Goal: Task Accomplishment & Management: Manage account settings

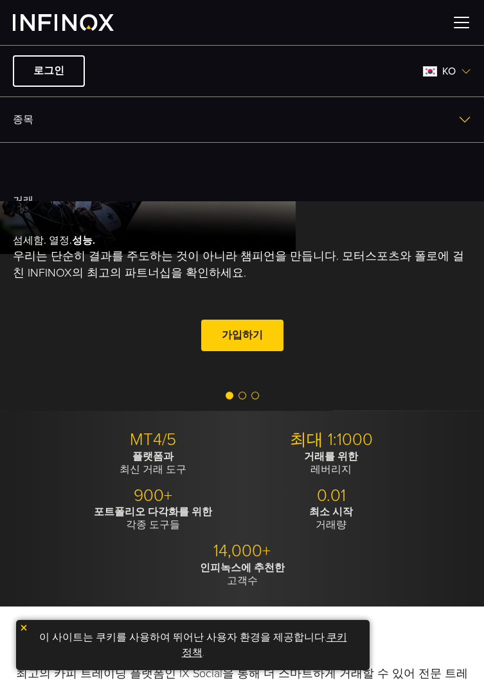
click at [25, 626] on img at bounding box center [23, 627] width 9 height 9
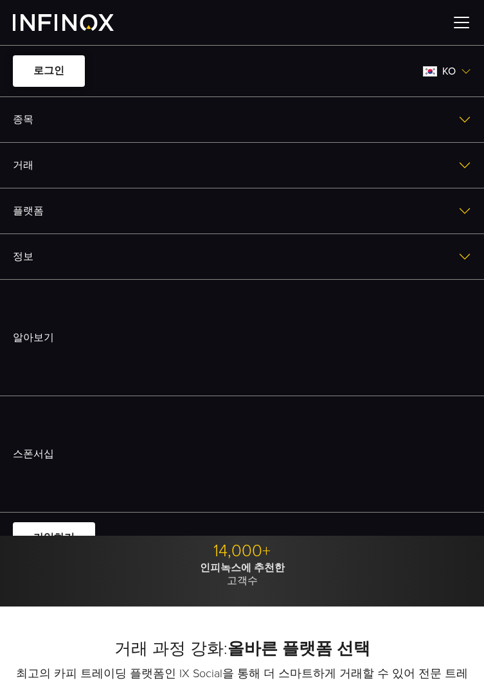
click at [47, 87] on link "로그인" at bounding box center [49, 71] width 72 height 32
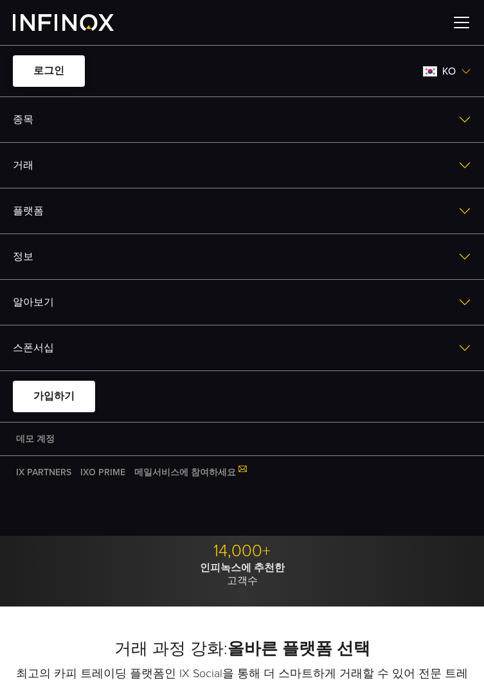
click at [62, 69] on link "로그인" at bounding box center [49, 71] width 72 height 32
click at [66, 68] on link "로그인" at bounding box center [49, 71] width 72 height 32
click at [465, 15] on img at bounding box center [461, 22] width 19 height 19
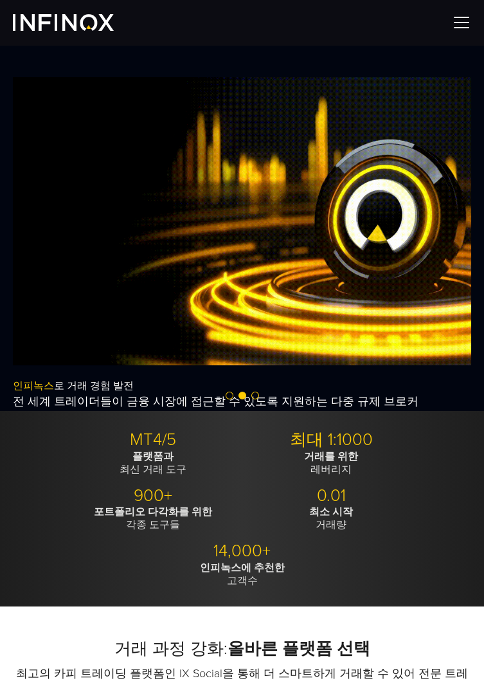
click at [466, 28] on img at bounding box center [461, 22] width 19 height 19
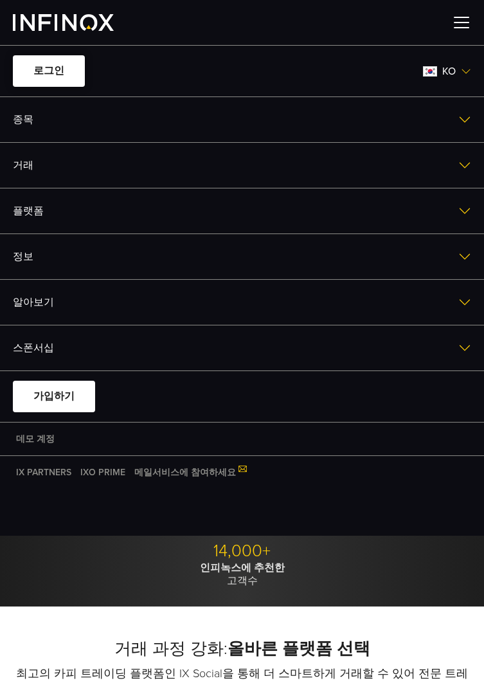
click at [67, 69] on link "로그인" at bounding box center [49, 71] width 72 height 32
click at [45, 57] on link "로그인" at bounding box center [49, 71] width 72 height 32
click at [37, 70] on link "로그인" at bounding box center [49, 71] width 72 height 32
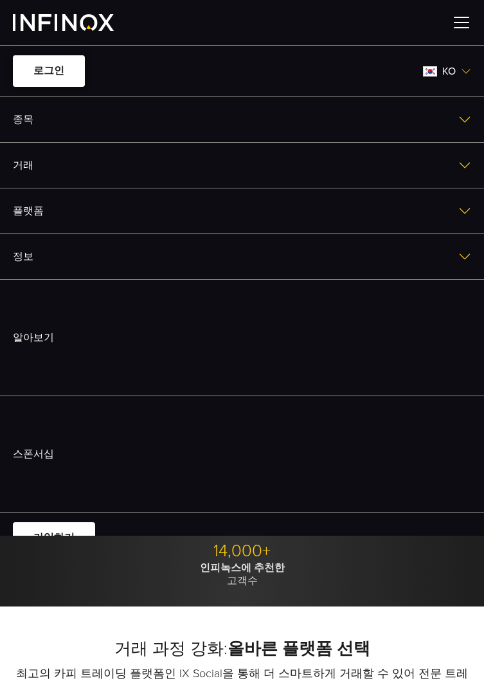
click at [60, 87] on link "로그인" at bounding box center [49, 71] width 72 height 32
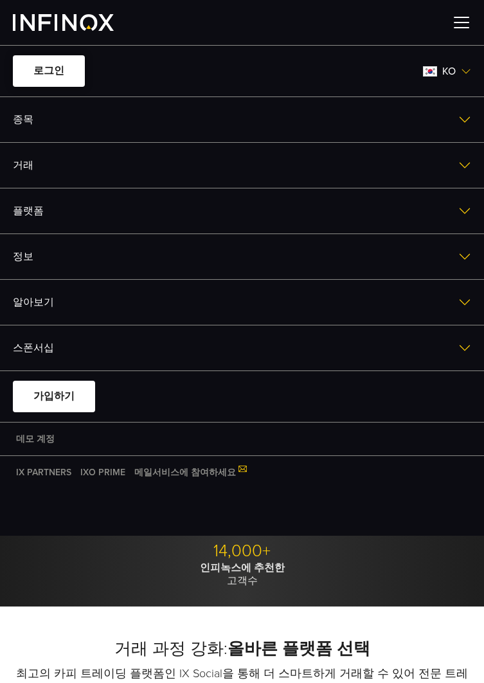
click at [66, 68] on link "로그인" at bounding box center [49, 71] width 72 height 32
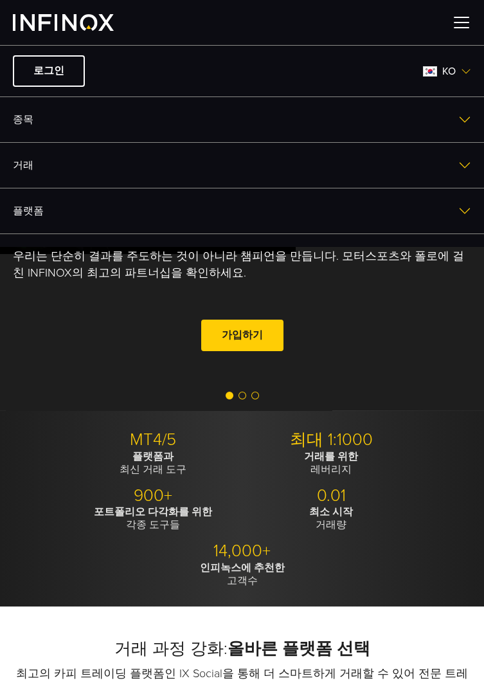
click at [458, 15] on img at bounding box center [461, 22] width 19 height 19
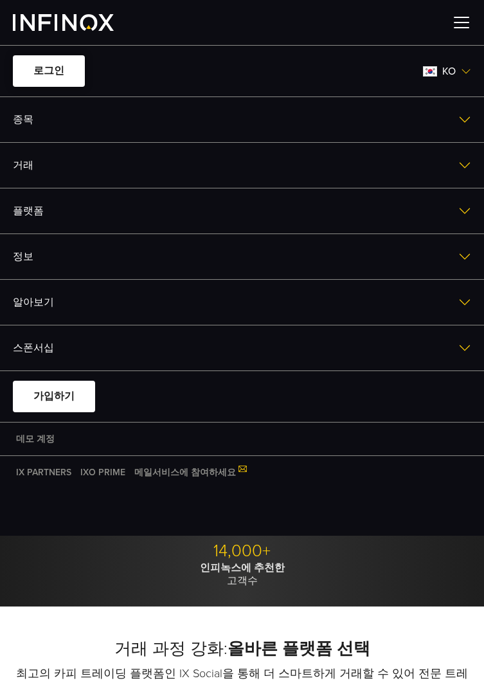
click at [35, 67] on link "로그인" at bounding box center [49, 71] width 72 height 32
